Goal: Task Accomplishment & Management: Use online tool/utility

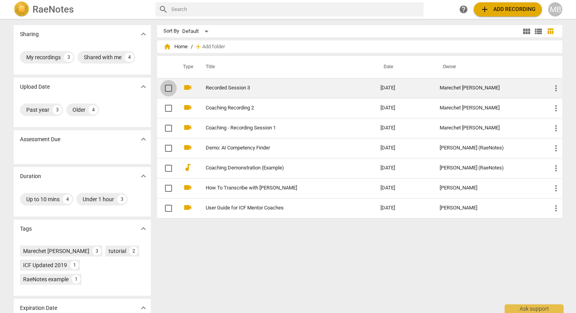
click at [168, 89] on input "checkbox" at bounding box center [168, 87] width 16 height 9
checkbox input "false"
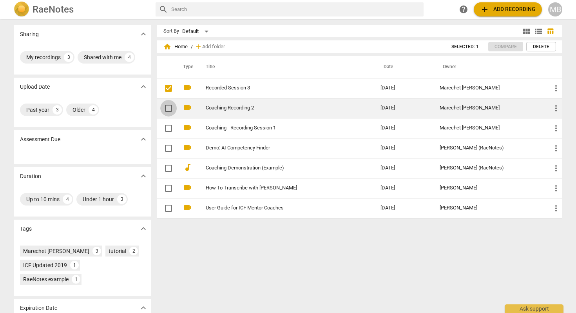
click at [168, 105] on input "checkbox" at bounding box center [168, 107] width 16 height 9
checkbox input "false"
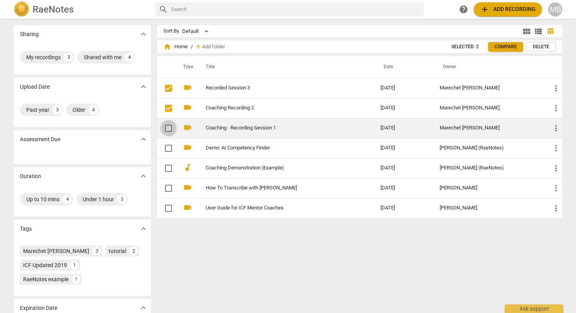
click at [165, 126] on input "checkbox" at bounding box center [168, 127] width 16 height 9
checkbox input "false"
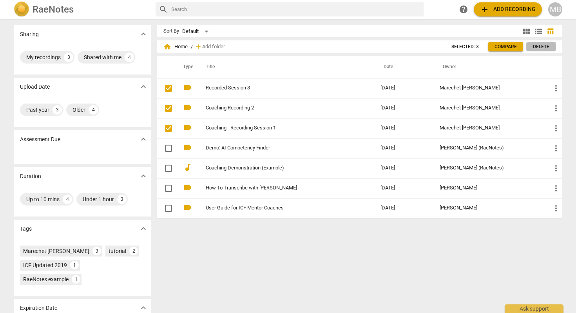
click at [342, 48] on span "Delete" at bounding box center [541, 46] width 16 height 7
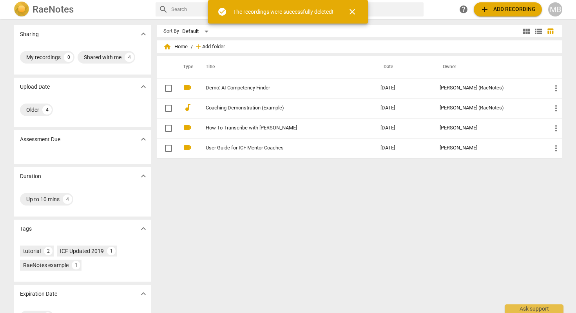
click at [219, 45] on span "Add folder" at bounding box center [213, 47] width 23 height 6
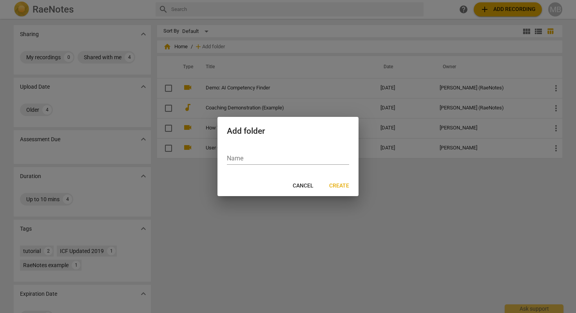
click at [54, 83] on div at bounding box center [288, 156] width 576 height 313
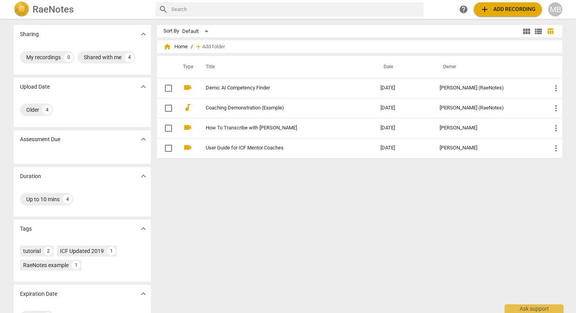
click at [43, 10] on h2 "RaeNotes" at bounding box center [53, 9] width 41 height 11
click at [342, 11] on span "add Add recording" at bounding box center [508, 9] width 56 height 9
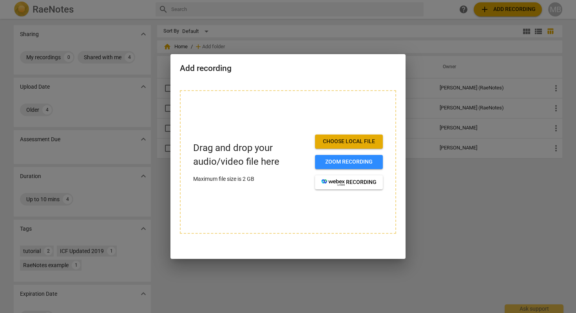
click at [338, 141] on span "Choose local file" at bounding box center [348, 141] width 55 height 8
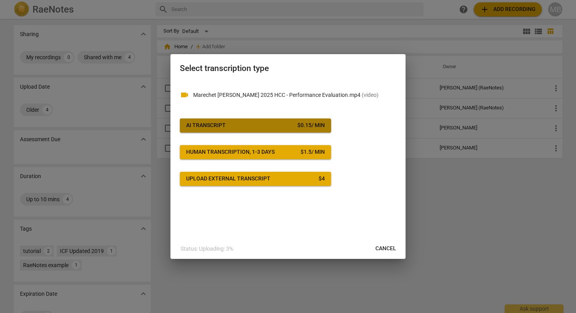
click at [298, 129] on div "$ 0.15 / min" at bounding box center [310, 125] width 27 height 8
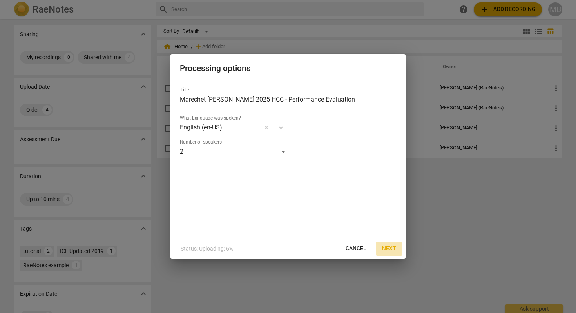
click at [342, 250] on span "Next" at bounding box center [389, 248] width 14 height 8
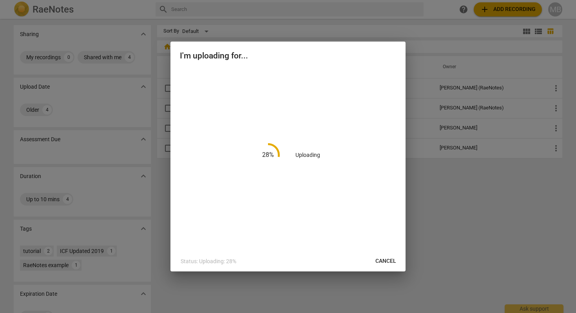
click at [342, 259] on span "Cancel" at bounding box center [385, 261] width 21 height 8
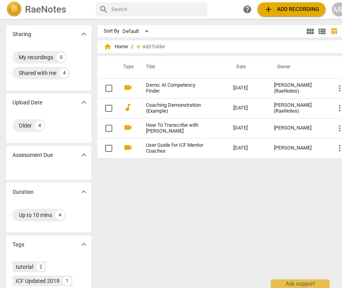
click at [282, 12] on span "add Add recording" at bounding box center [292, 9] width 56 height 9
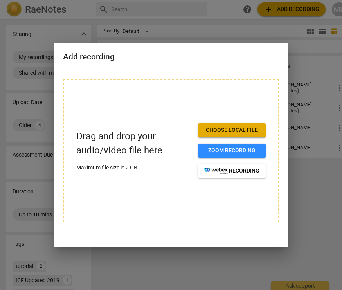
click at [232, 132] on span "Choose local file" at bounding box center [231, 131] width 55 height 8
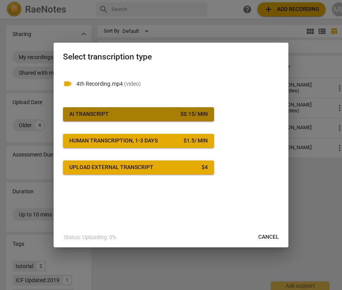
click at [168, 112] on span "AI Transcript $ 0.15 / min" at bounding box center [138, 114] width 139 height 8
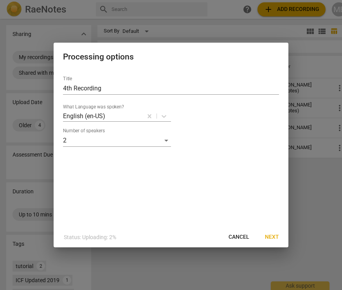
click at [270, 235] on span "Next" at bounding box center [272, 237] width 14 height 8
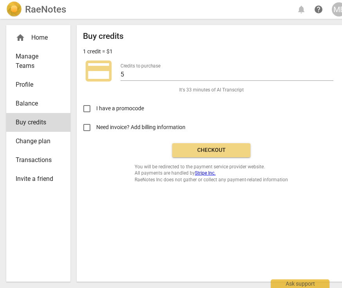
click at [227, 148] on span "Checkout" at bounding box center [212, 150] width 66 height 8
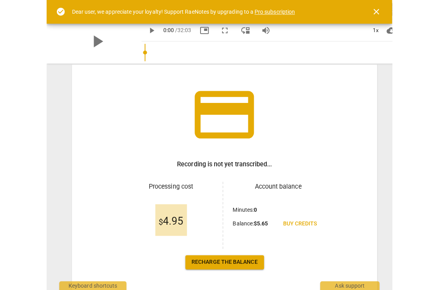
scroll to position [66, 0]
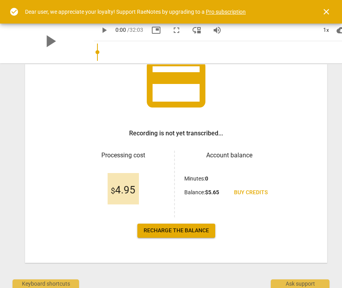
click at [198, 226] on link "Recharge the balance" at bounding box center [176, 230] width 78 height 14
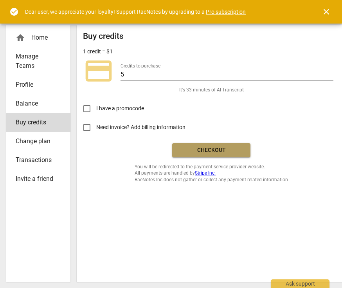
click at [212, 150] on span "Checkout" at bounding box center [212, 150] width 66 height 8
click at [45, 90] on link "Profile" at bounding box center [38, 84] width 64 height 19
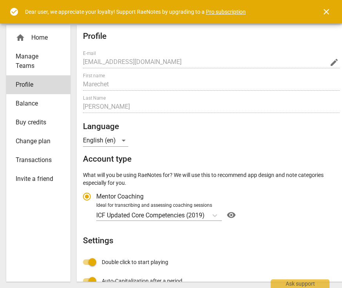
radio input "false"
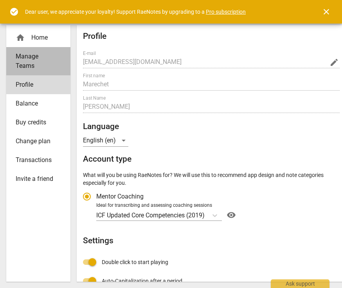
click at [43, 58] on span "Manage Teams" at bounding box center [35, 61] width 39 height 19
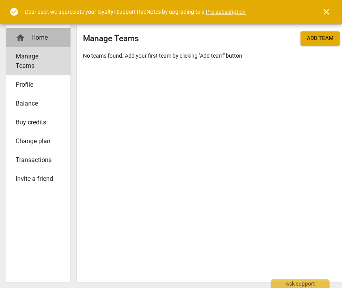
click at [39, 42] on div "home Home" at bounding box center [35, 37] width 39 height 9
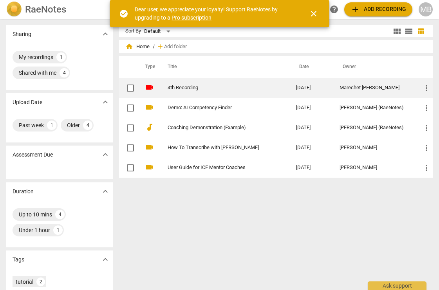
click at [342, 91] on td "Marechet [PERSON_NAME]" at bounding box center [374, 88] width 82 height 20
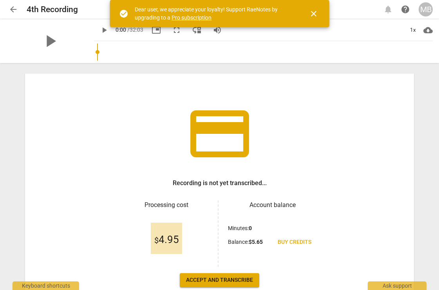
scroll to position [63, 0]
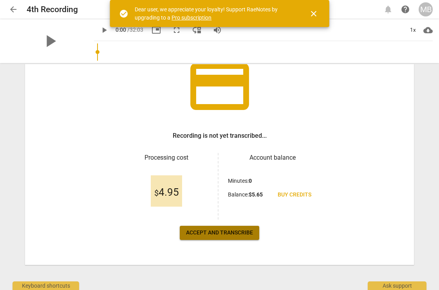
click at [232, 231] on span "Accept and transcribe" at bounding box center [219, 233] width 67 height 8
